Goal: Task Accomplishment & Management: Complete application form

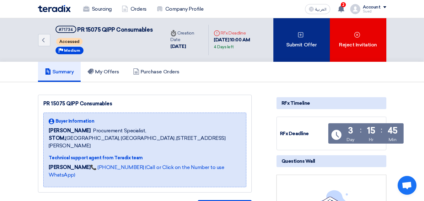
click at [300, 38] on div "Submit Offer" at bounding box center [301, 40] width 56 height 44
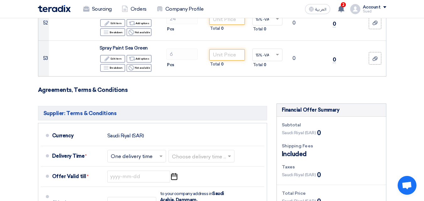
scroll to position [2195, 0]
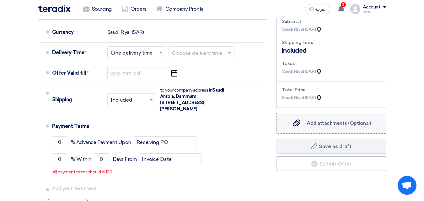
click at [316, 120] on span "Add attachments (Optional)" at bounding box center [338, 123] width 64 height 6
click at [0, 0] on input "Add attachments (Optional) Add attachments (Optional)" at bounding box center [0, 0] width 0 height 0
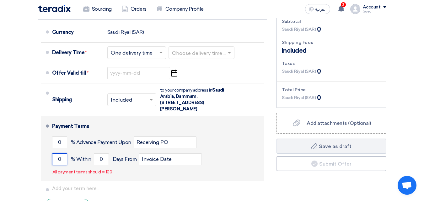
drag, startPoint x: 62, startPoint y: 131, endPoint x: 56, endPoint y: 132, distance: 6.3
click at [56, 153] on input "0" at bounding box center [59, 159] width 15 height 12
type input "100"
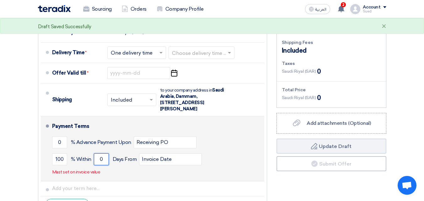
click at [105, 153] on input "0" at bounding box center [101, 159] width 15 height 12
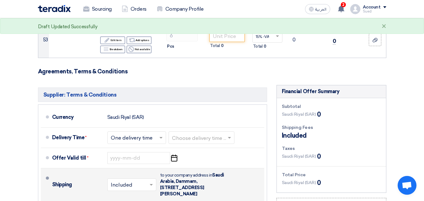
scroll to position [2101, 0]
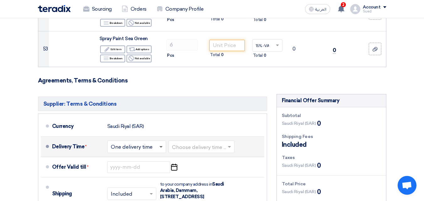
type input "30"
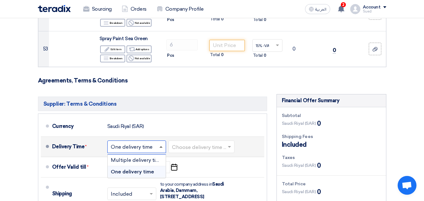
click at [161, 146] on span at bounding box center [160, 147] width 3 height 2
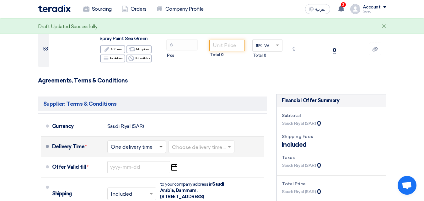
click at [161, 146] on span at bounding box center [160, 147] width 3 height 2
click at [231, 146] on span at bounding box center [229, 147] width 3 height 2
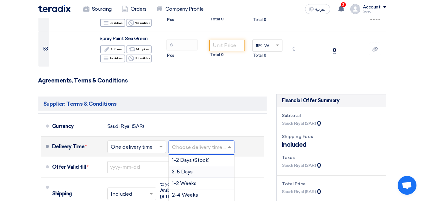
click at [189, 169] on span "3-5 Days" at bounding box center [182, 172] width 21 height 6
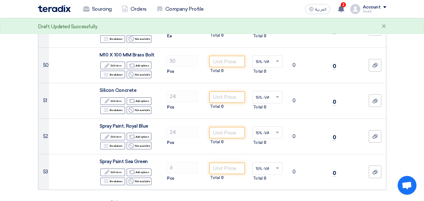
scroll to position [1976, 0]
